Goal: Navigation & Orientation: Find specific page/section

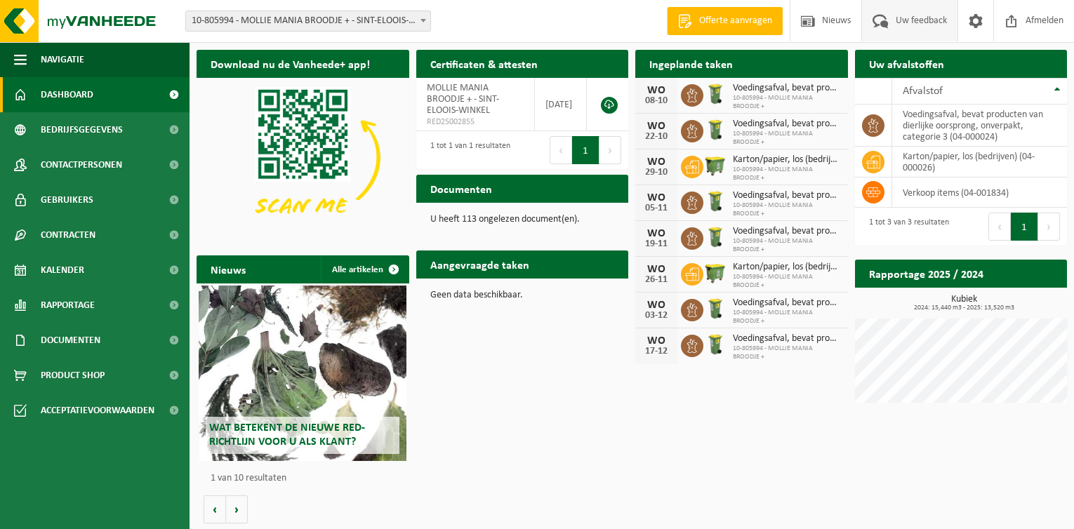
click at [914, 16] on span "Uw feedback" at bounding box center [921, 20] width 58 height 41
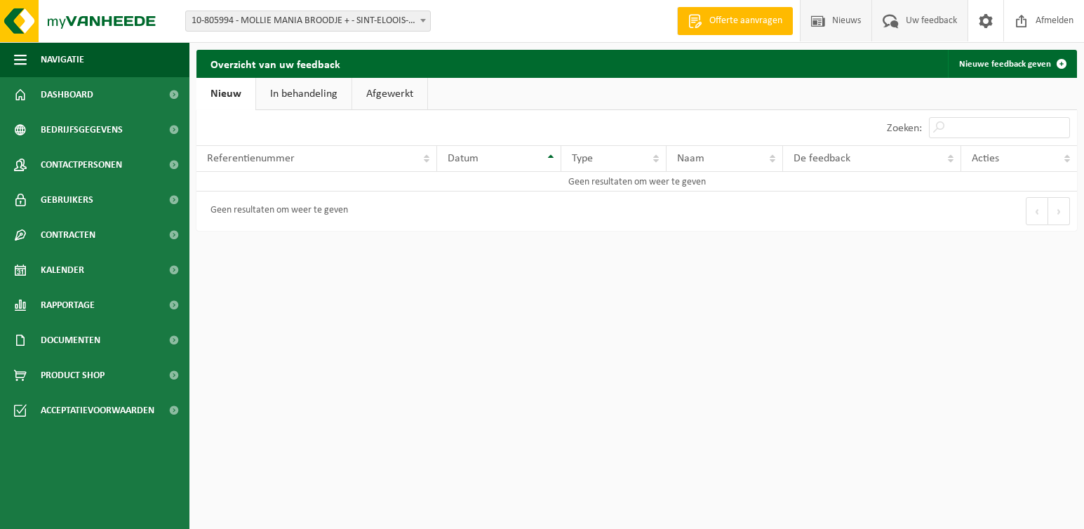
click at [843, 20] on span "Nieuws" at bounding box center [847, 20] width 36 height 41
